Goal: Navigation & Orientation: Go to known website

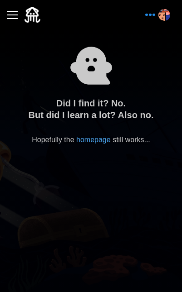
click at [98, 135] on p "Hopefully the homepage still works..." at bounding box center [91, 139] width 118 height 11
click at [90, 139] on link "homepage" at bounding box center [93, 140] width 34 height 8
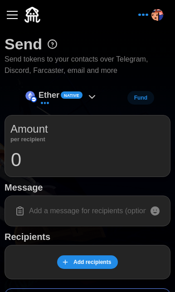
click at [13, 14] on div "button" at bounding box center [12, 14] width 11 height 1
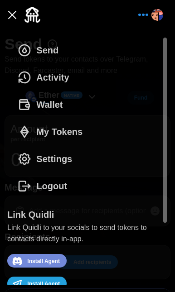
click at [11, 13] on button "button" at bounding box center [12, 14] width 15 height 15
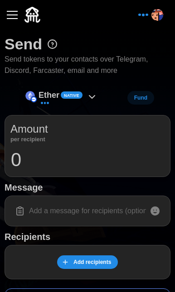
scroll to position [84, 0]
